Goal: Task Accomplishment & Management: Use online tool/utility

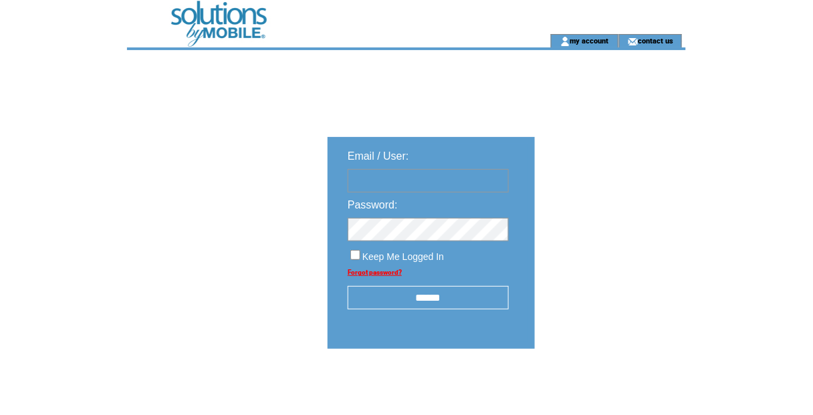
type input "**********"
click at [474, 303] on input "******" at bounding box center [428, 297] width 161 height 23
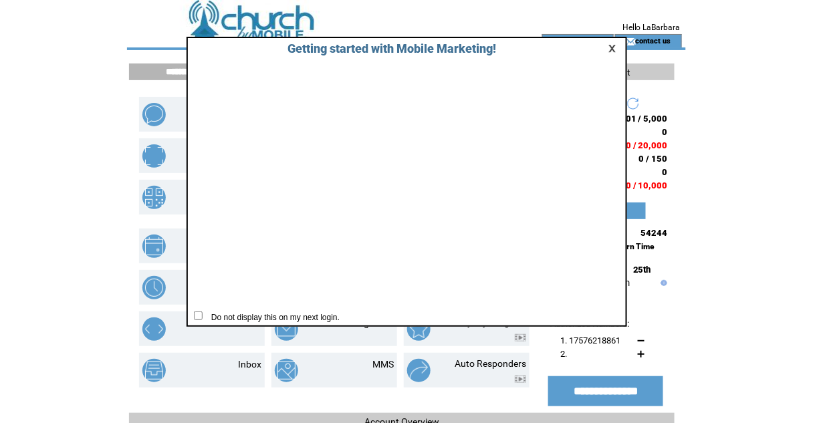
click at [614, 45] on link at bounding box center [614, 48] width 12 height 9
